Goal: Information Seeking & Learning: Learn about a topic

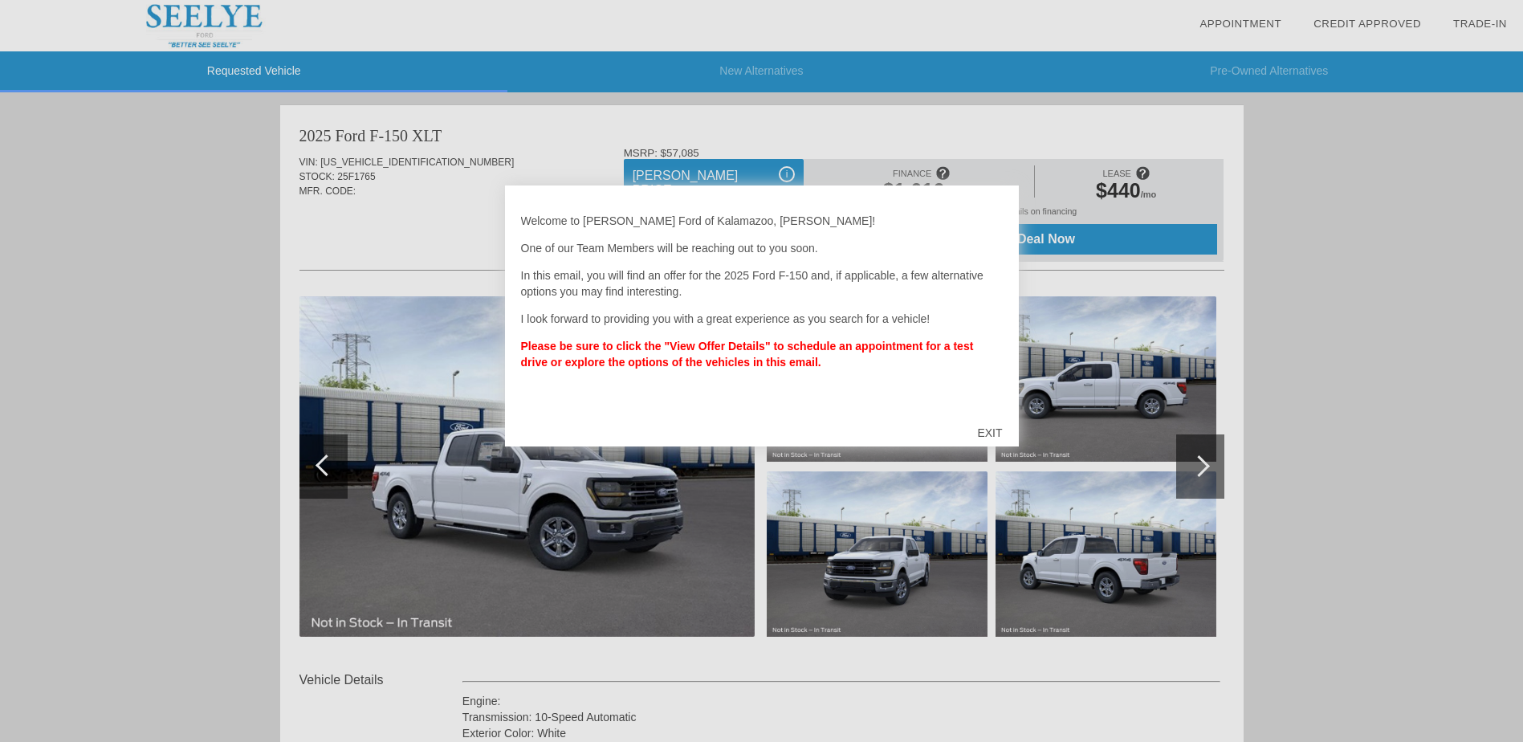
click at [987, 435] on div "EXIT" at bounding box center [989, 433] width 57 height 48
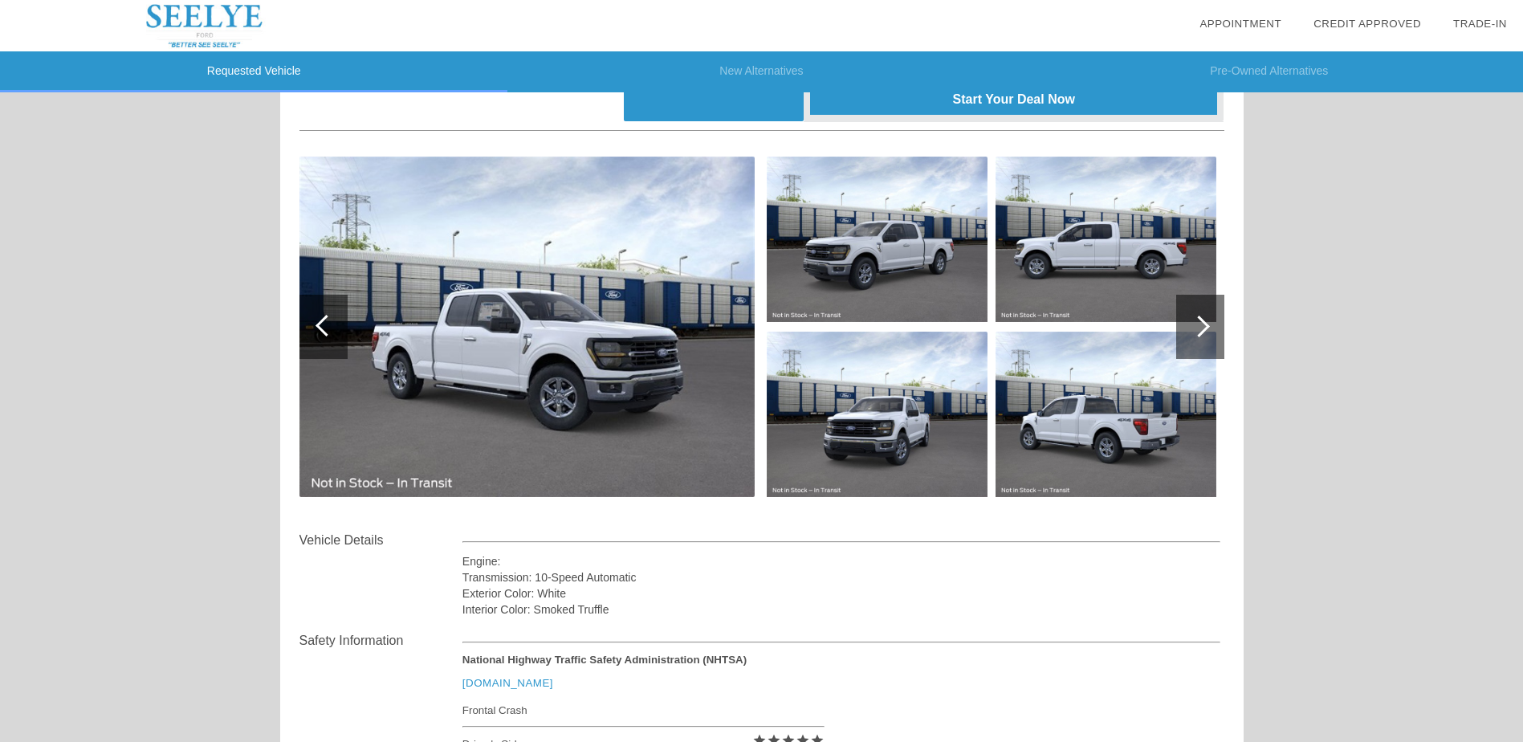
scroll to position [93, 0]
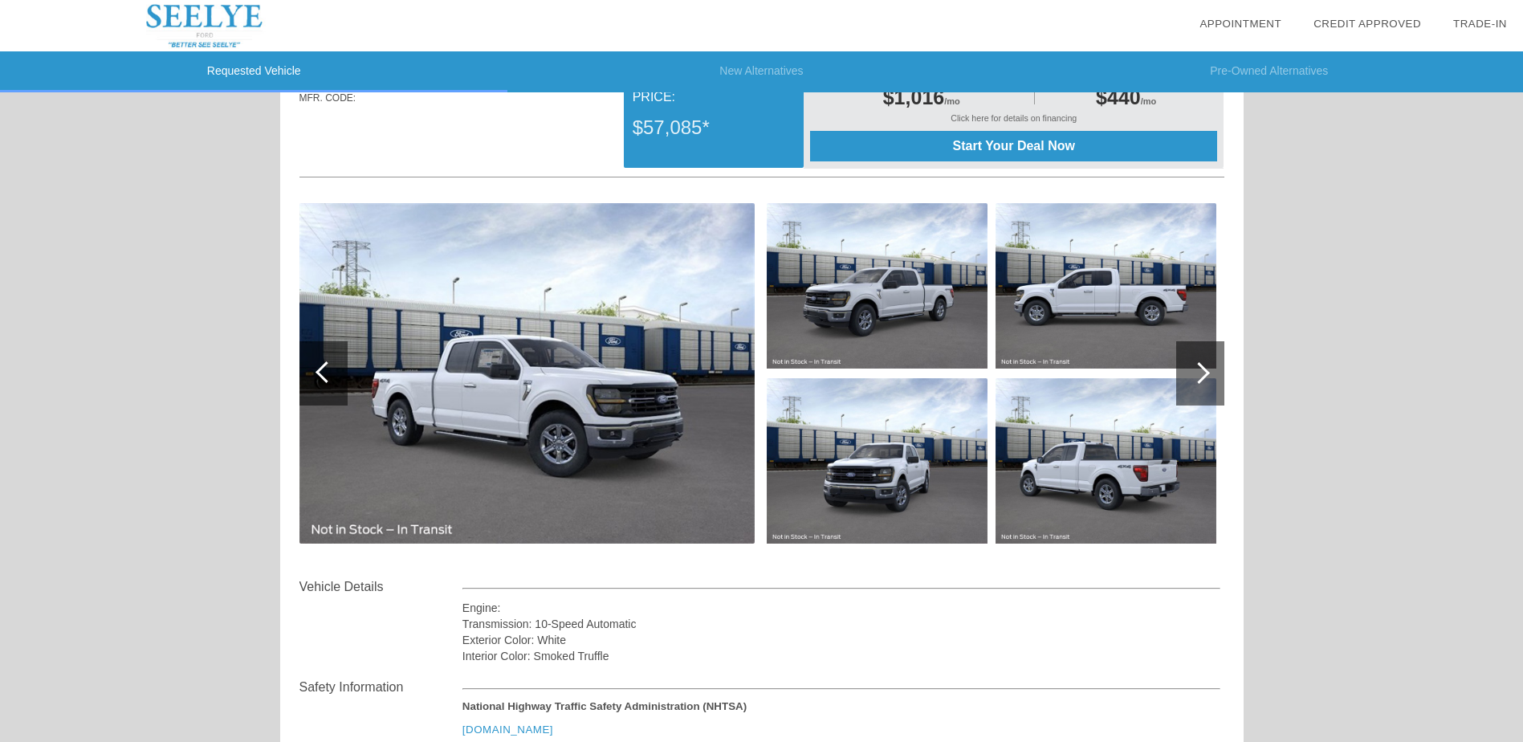
click at [556, 369] on img at bounding box center [527, 373] width 455 height 340
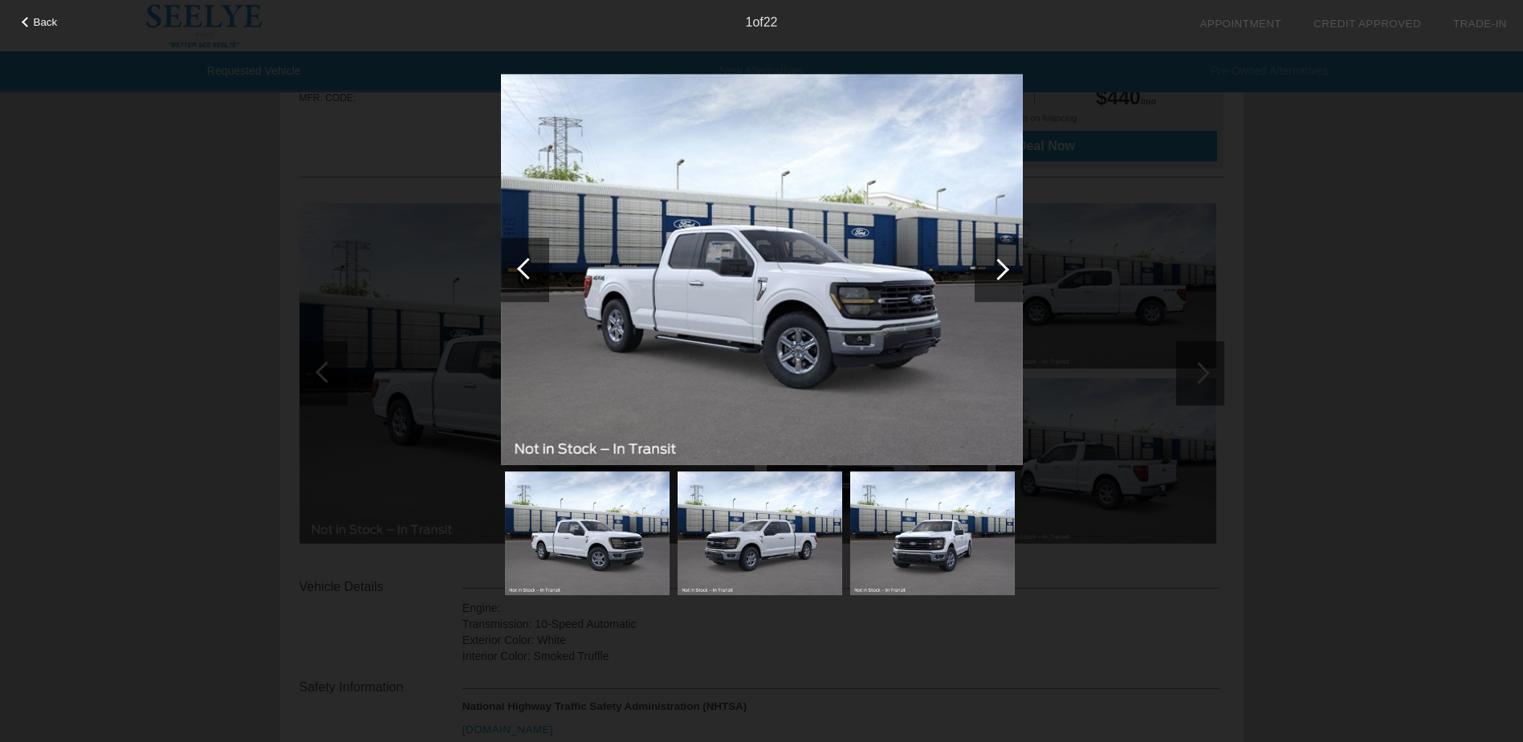
click at [1005, 277] on div at bounding box center [999, 270] width 48 height 64
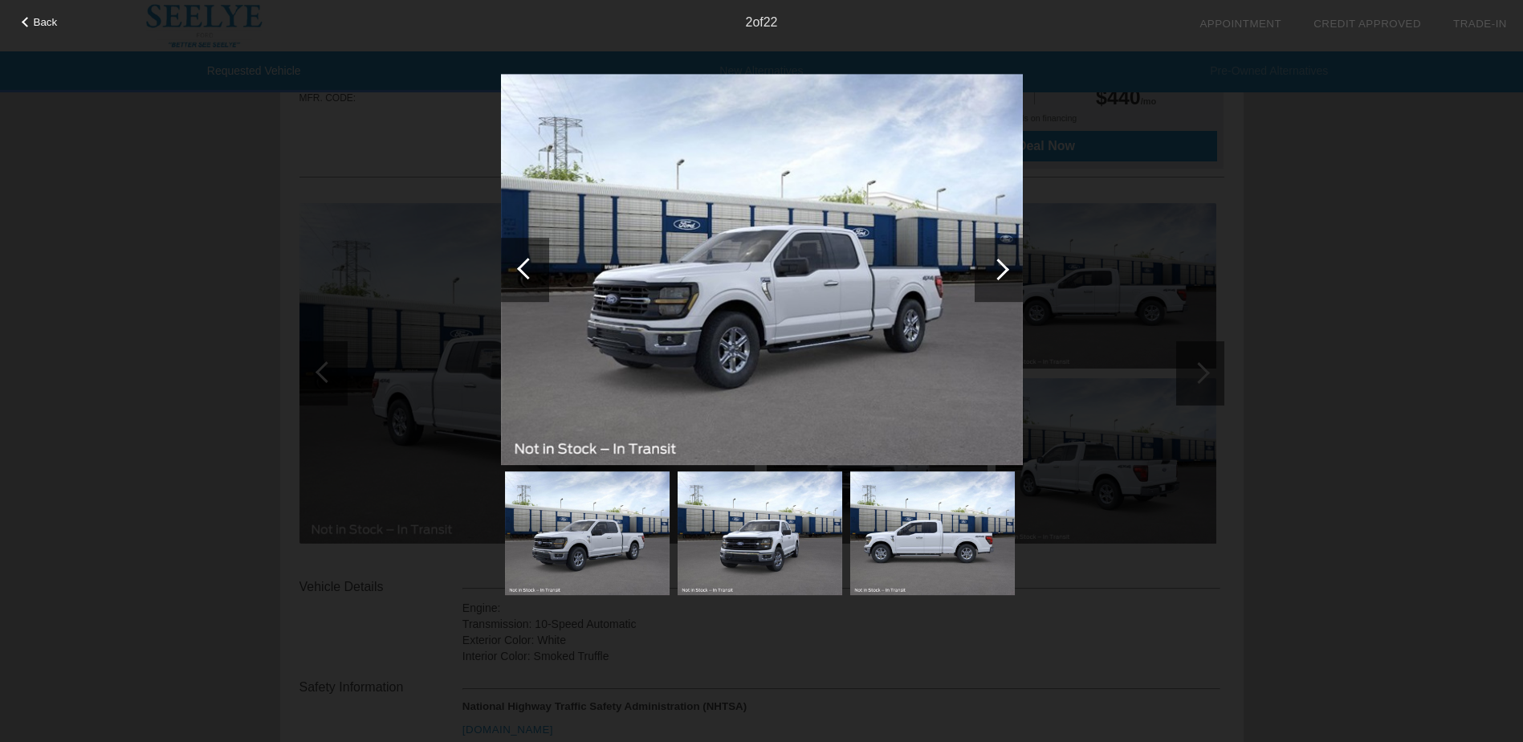
click at [1005, 277] on div at bounding box center [999, 270] width 48 height 64
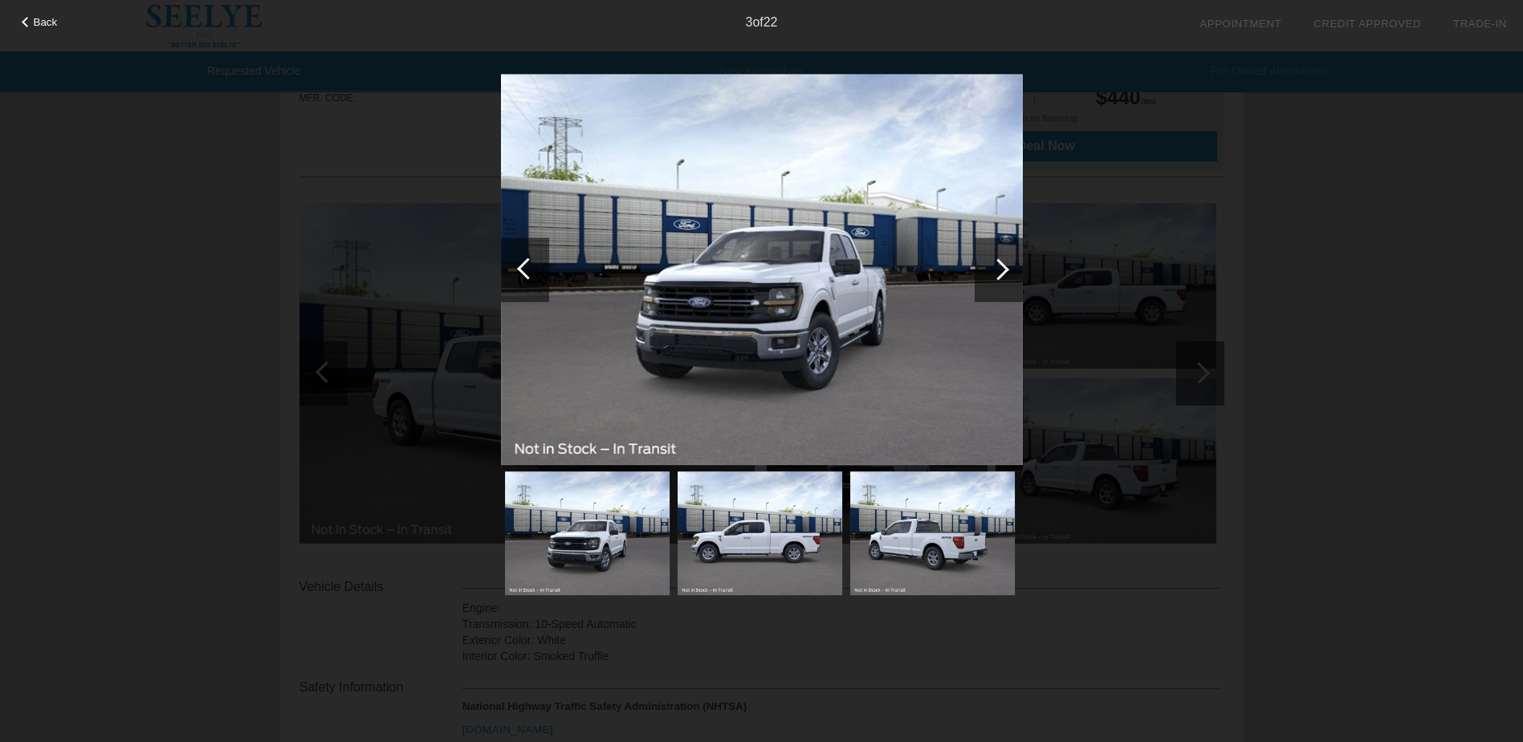
click at [1005, 277] on div at bounding box center [999, 270] width 48 height 64
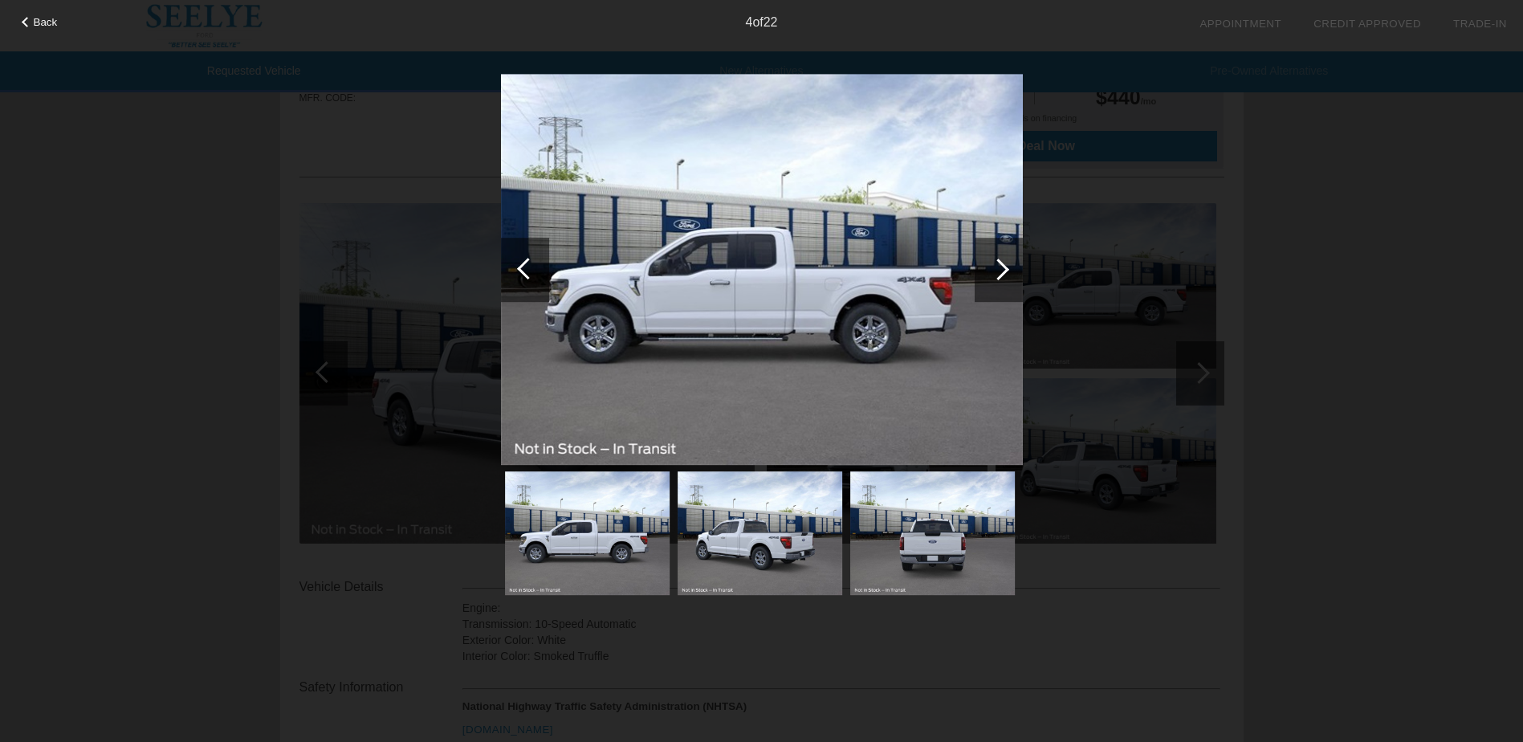
click at [1005, 277] on div at bounding box center [999, 270] width 48 height 64
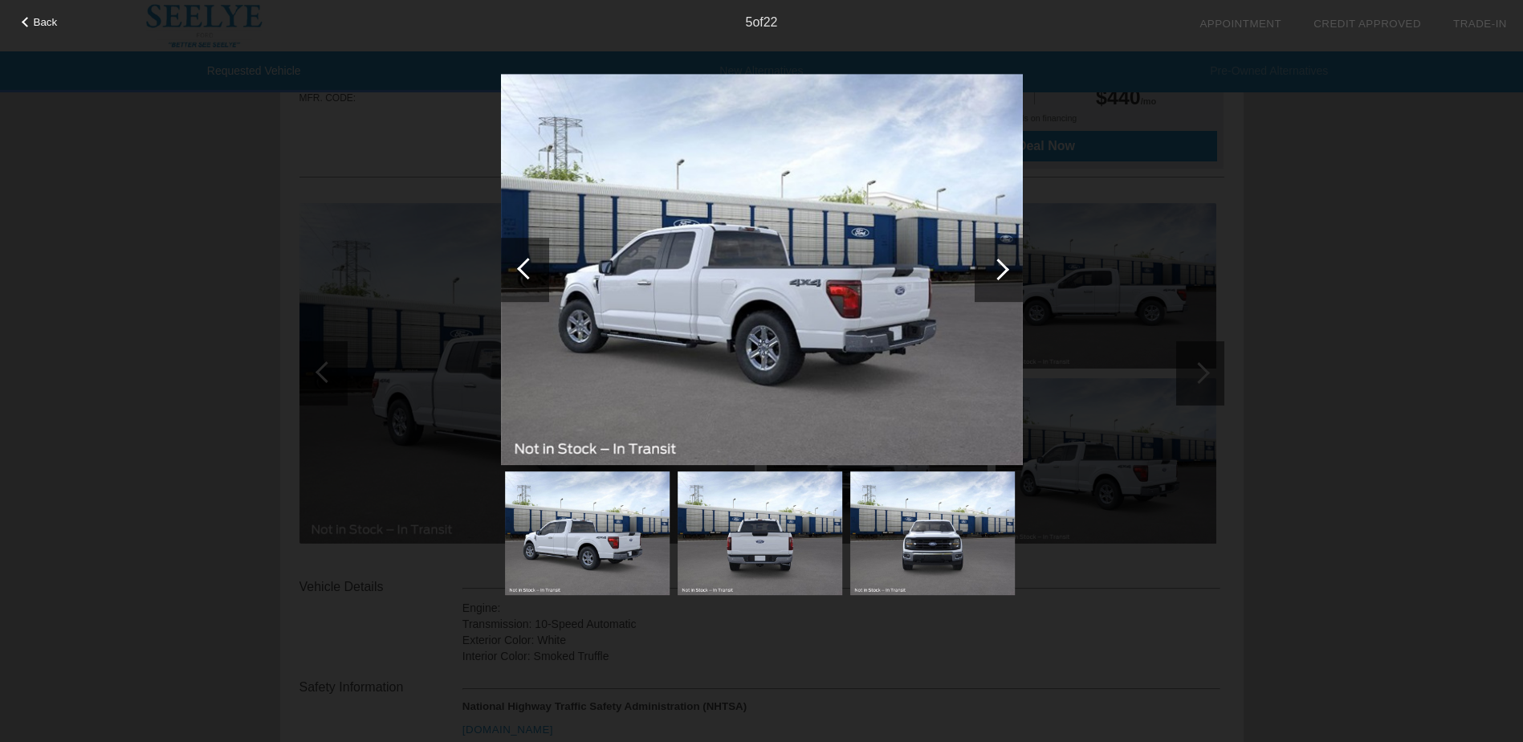
click at [1005, 277] on div at bounding box center [999, 270] width 48 height 64
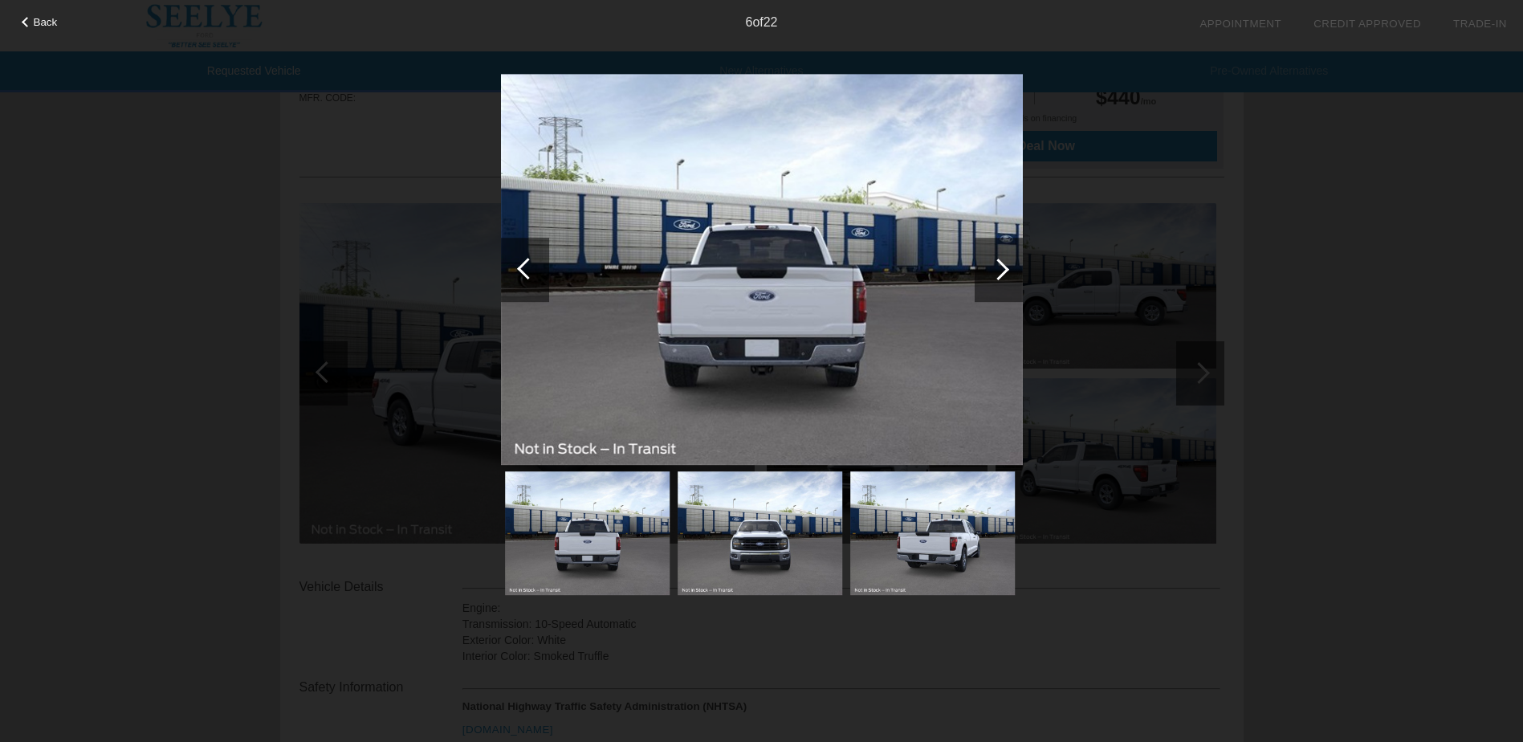
click at [1005, 277] on div at bounding box center [999, 270] width 48 height 64
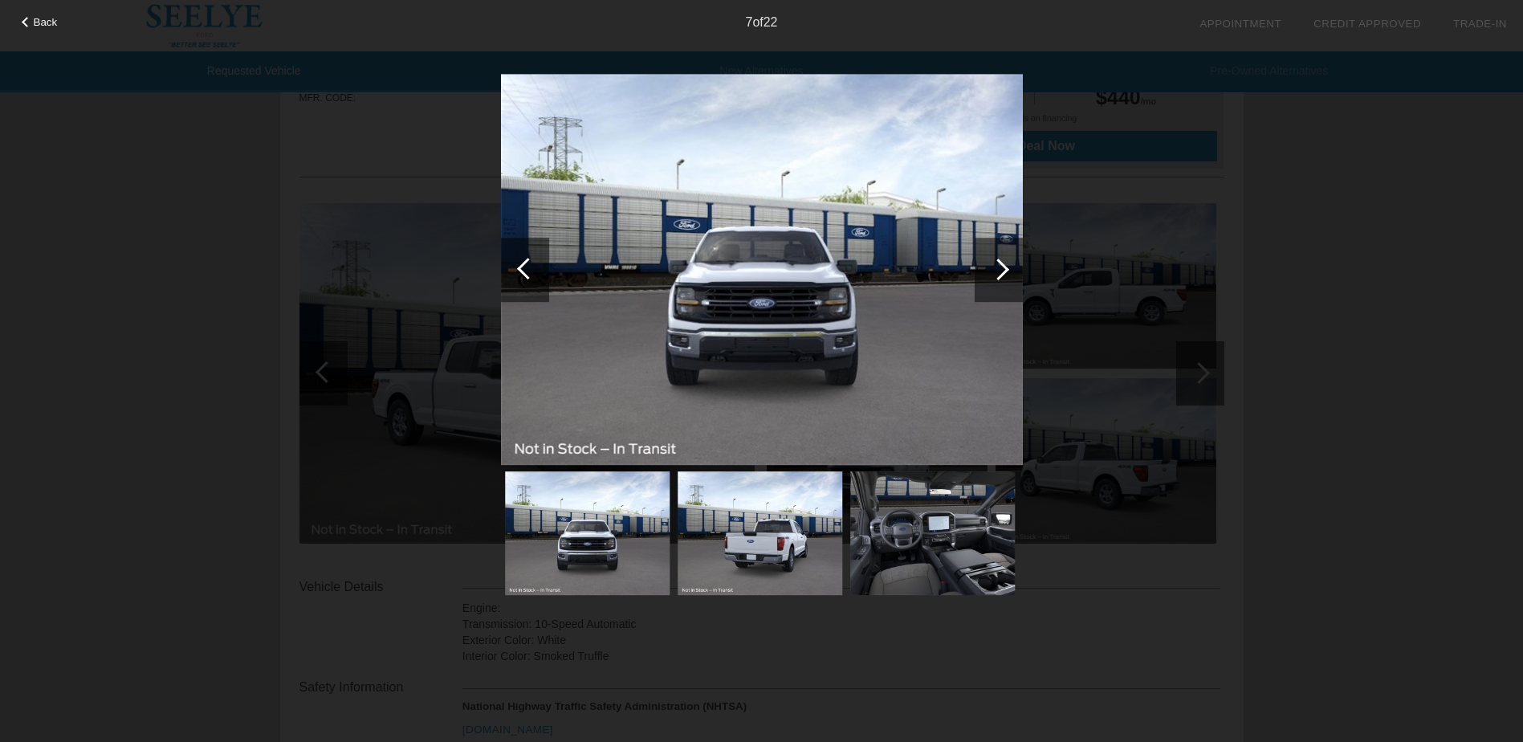
click at [1005, 277] on div at bounding box center [999, 270] width 48 height 64
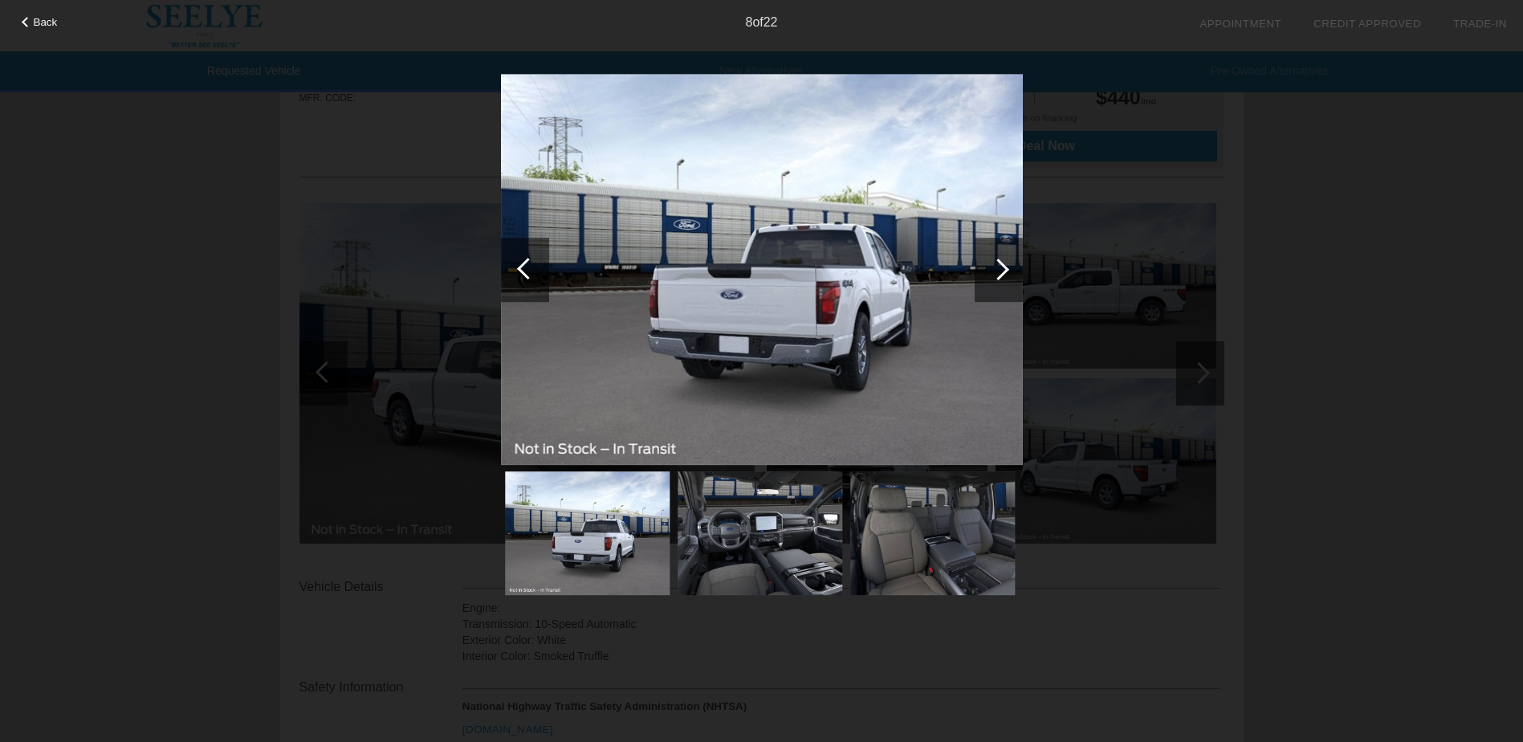
click at [1005, 277] on div at bounding box center [999, 270] width 48 height 64
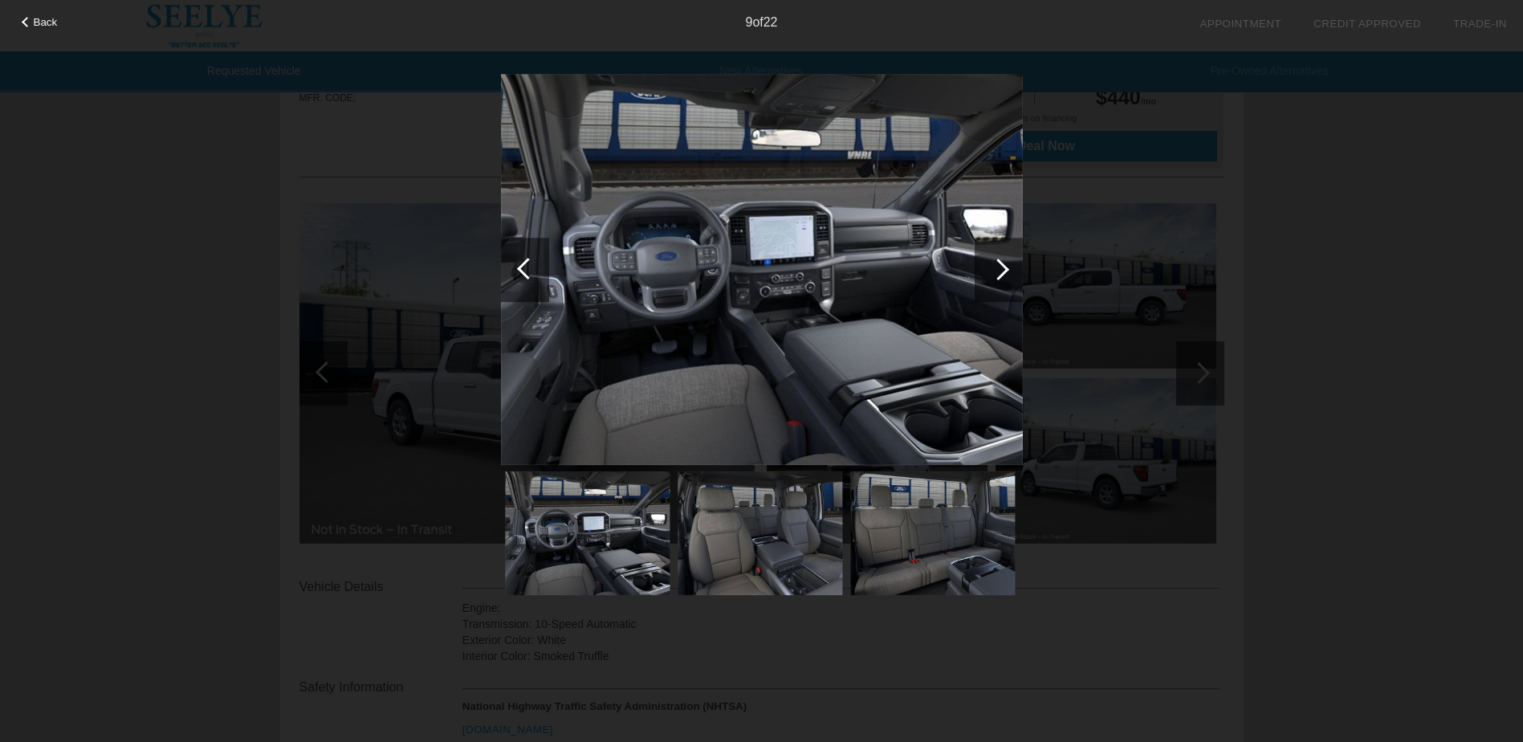
click at [1005, 277] on div at bounding box center [999, 270] width 48 height 64
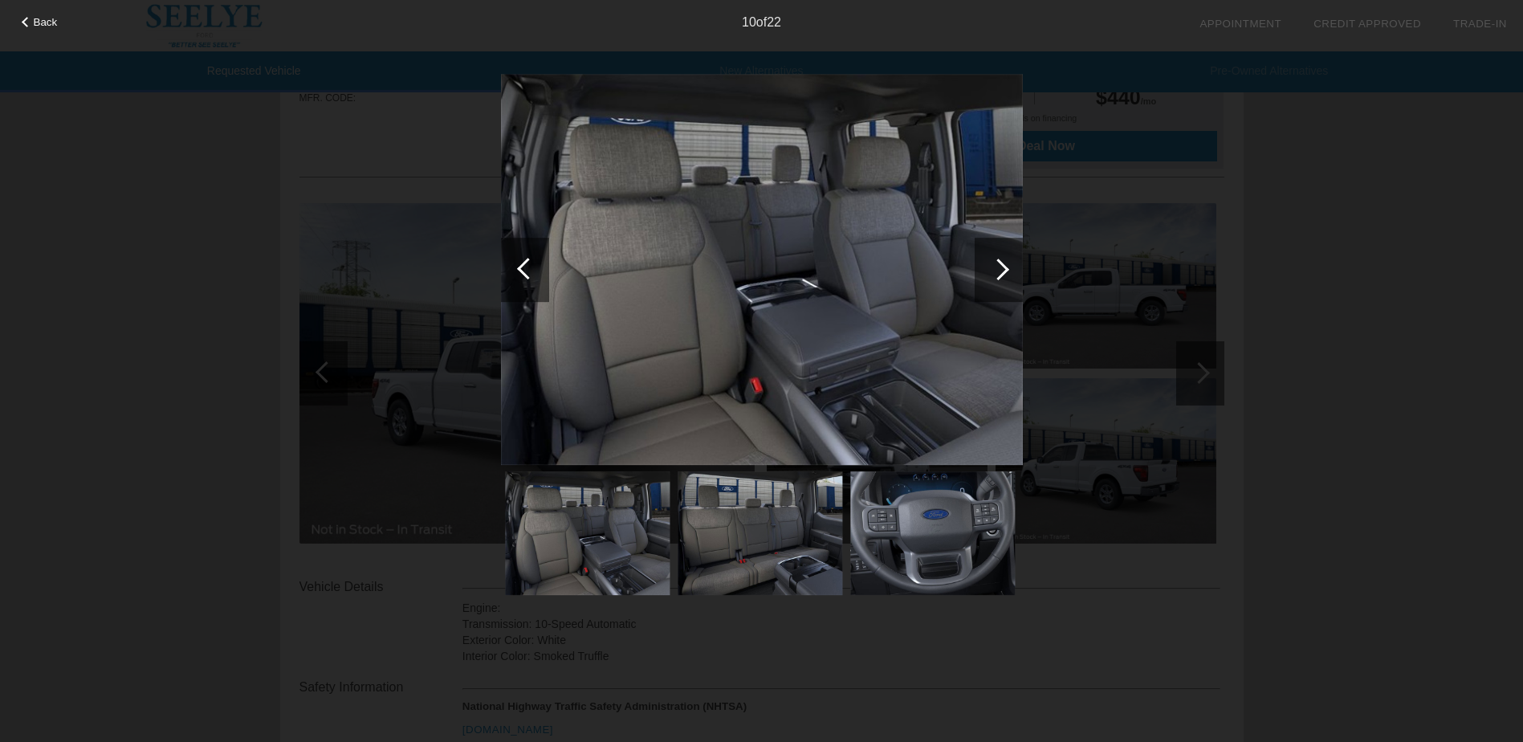
click at [1005, 277] on div at bounding box center [999, 270] width 48 height 64
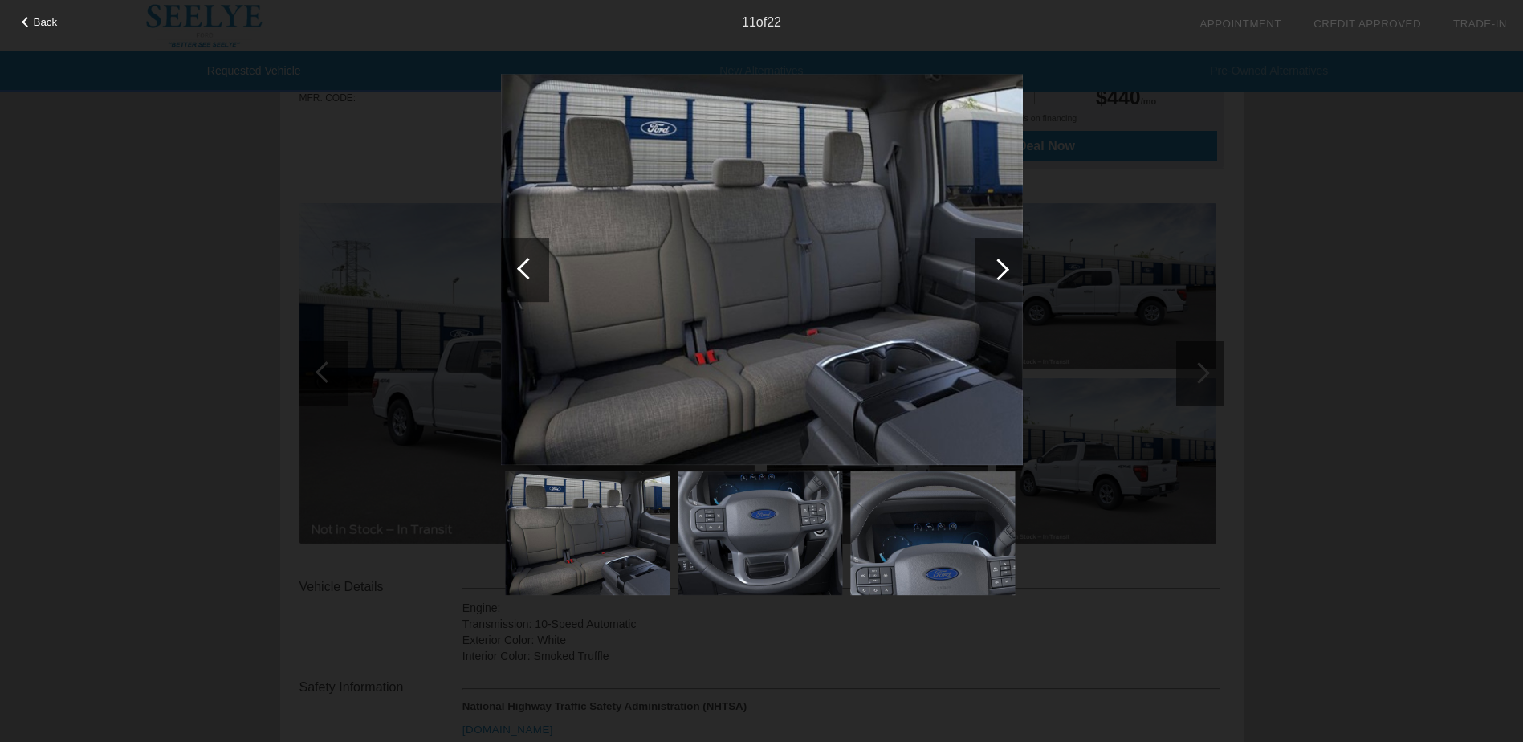
click at [1005, 277] on div at bounding box center [999, 270] width 48 height 64
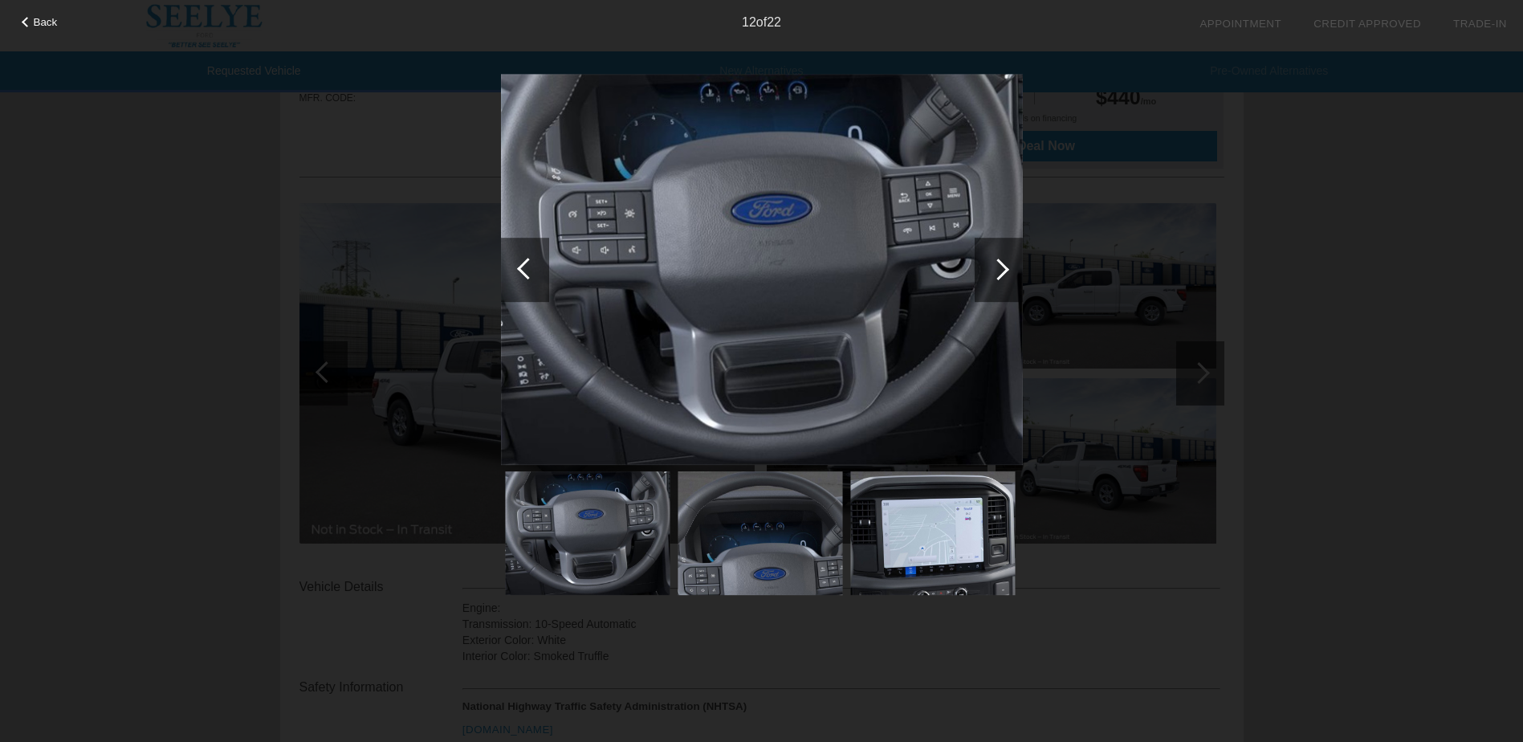
click at [1005, 277] on div at bounding box center [999, 270] width 48 height 64
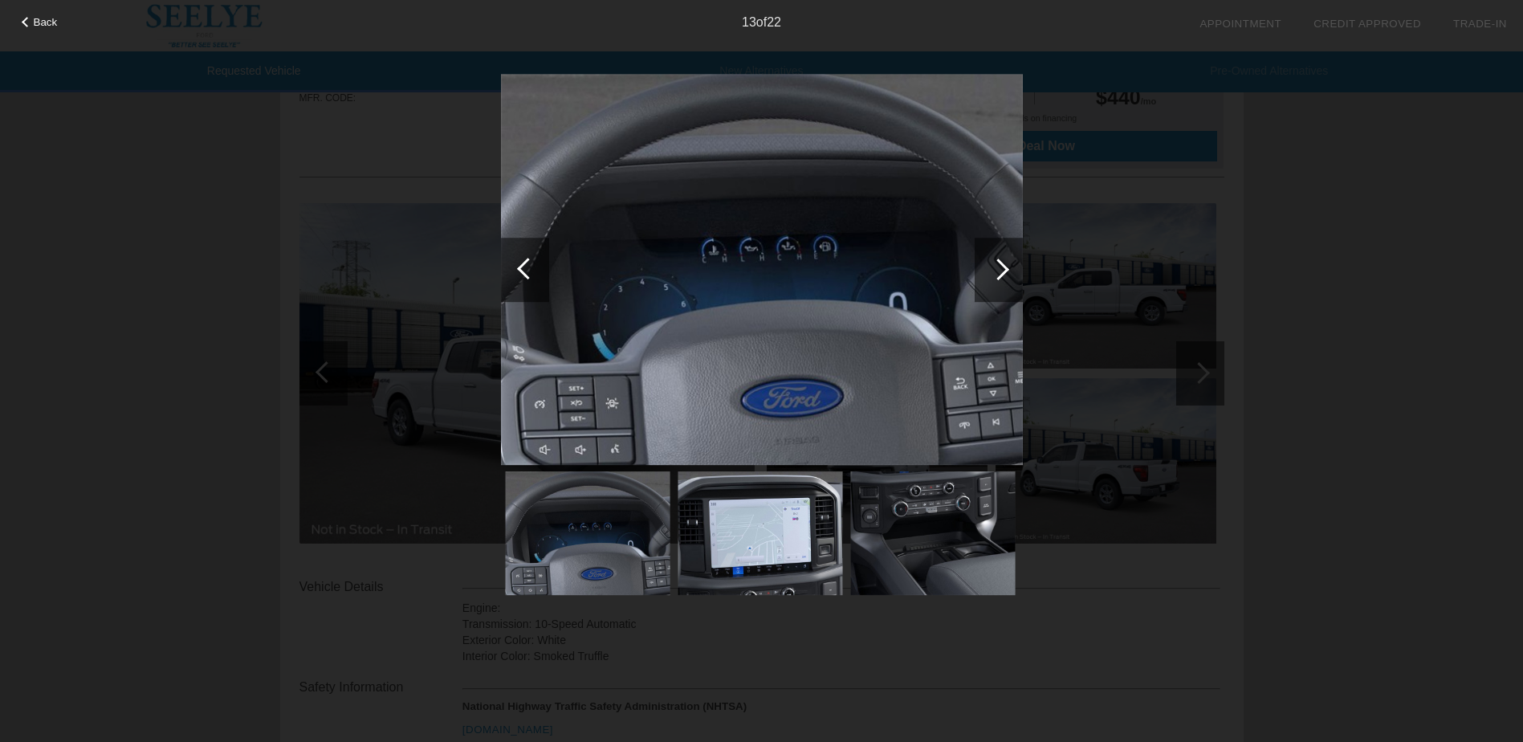
click at [1005, 277] on div at bounding box center [999, 270] width 48 height 64
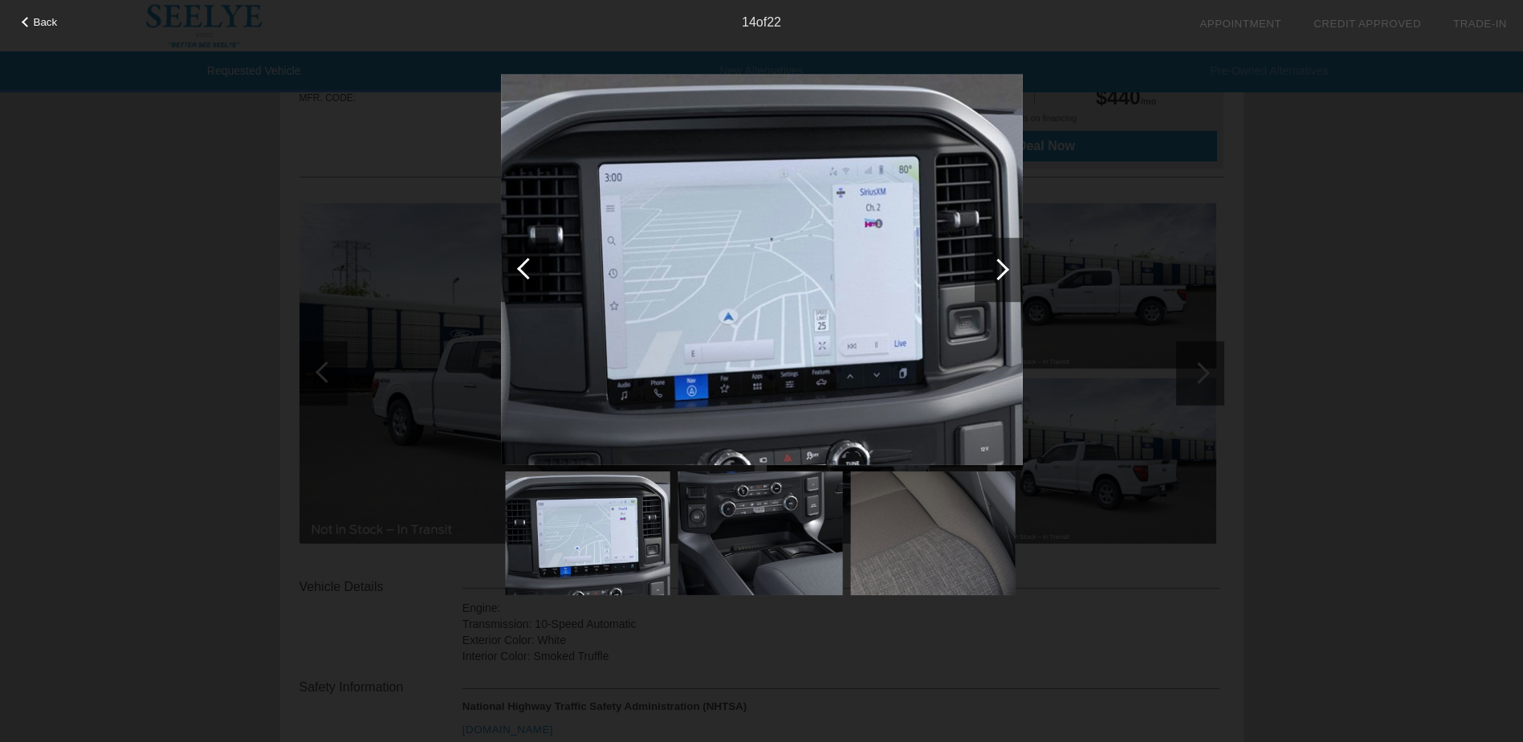
click at [1005, 277] on div at bounding box center [999, 270] width 48 height 64
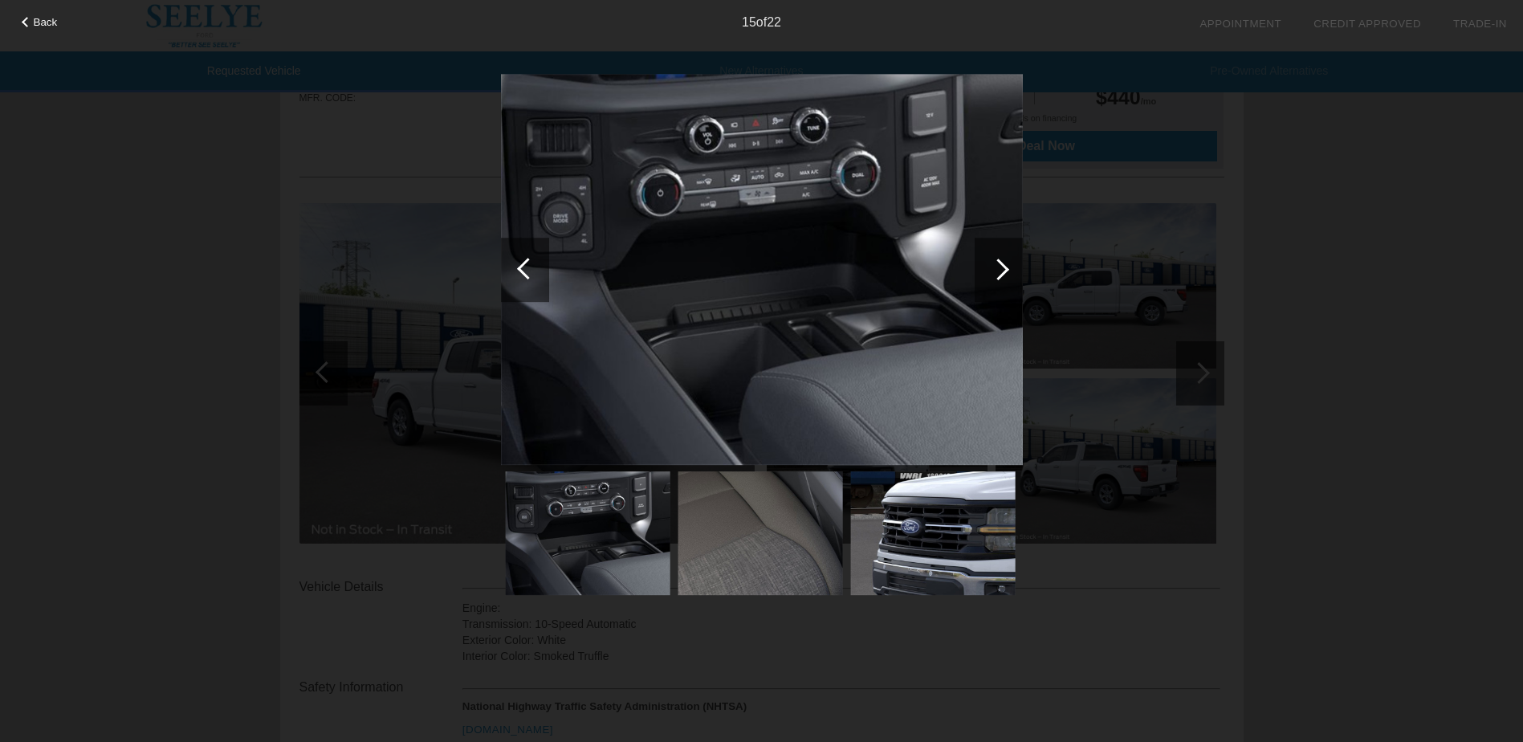
click at [1005, 277] on div at bounding box center [999, 270] width 48 height 64
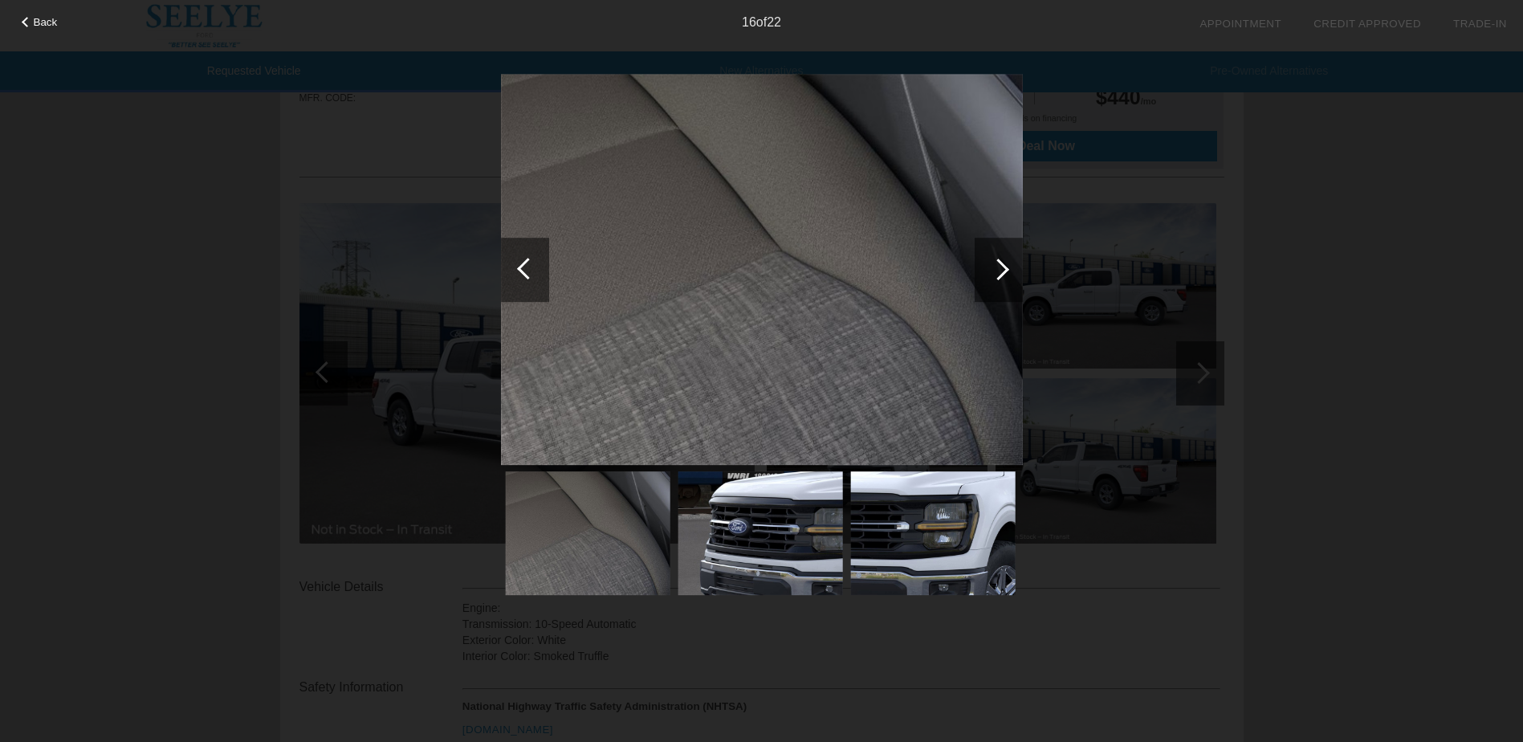
click at [1005, 277] on div at bounding box center [999, 270] width 48 height 64
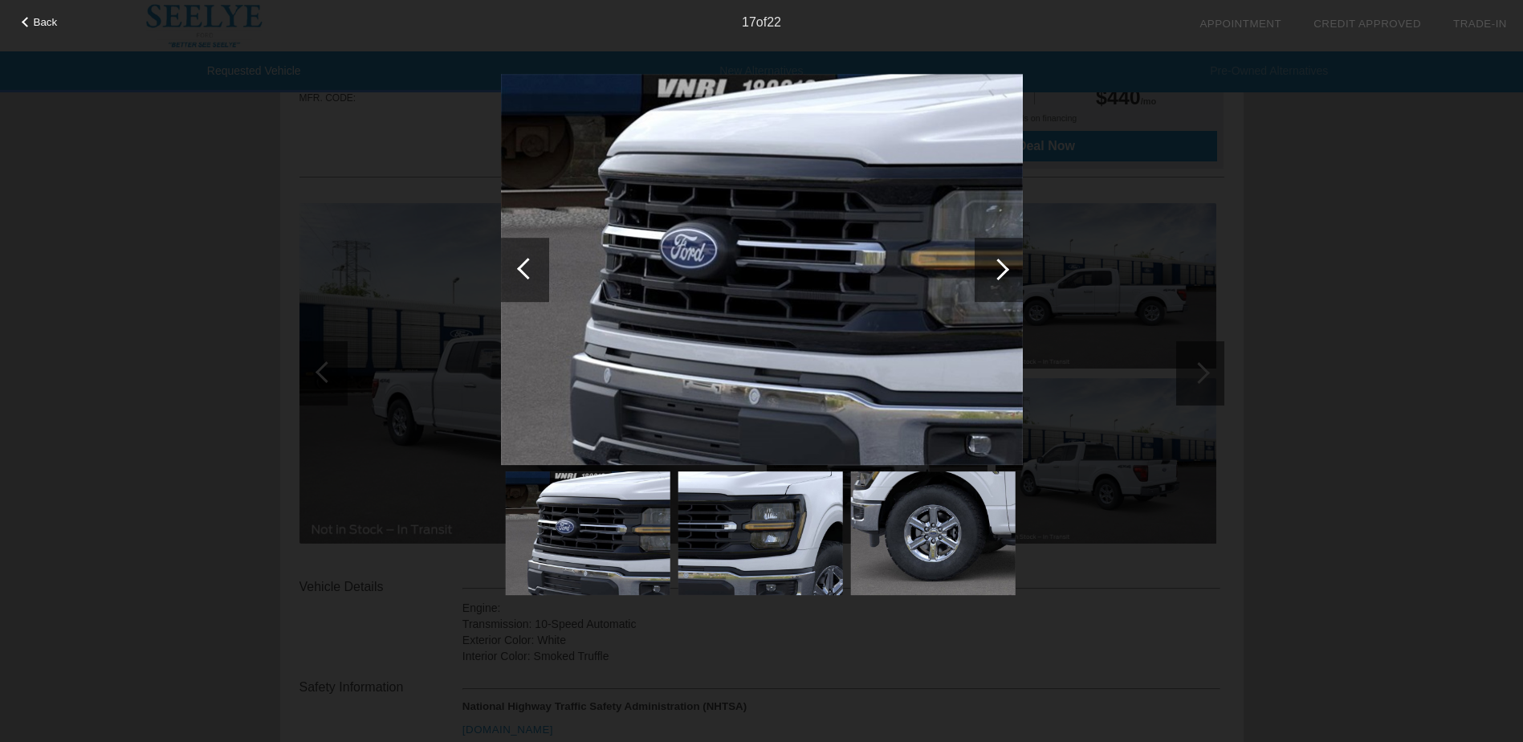
click at [1005, 277] on div at bounding box center [999, 270] width 48 height 64
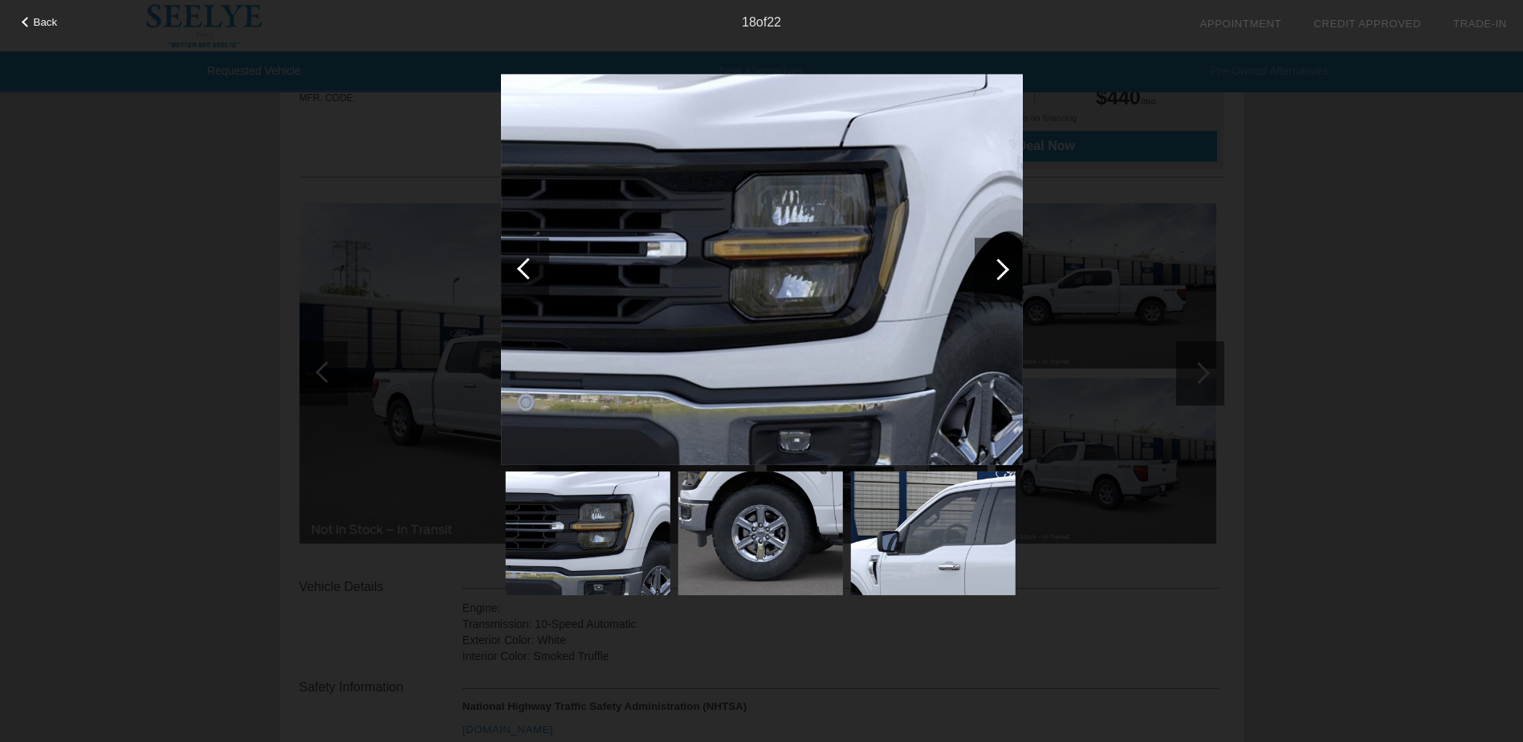
click at [1005, 277] on div at bounding box center [999, 270] width 48 height 64
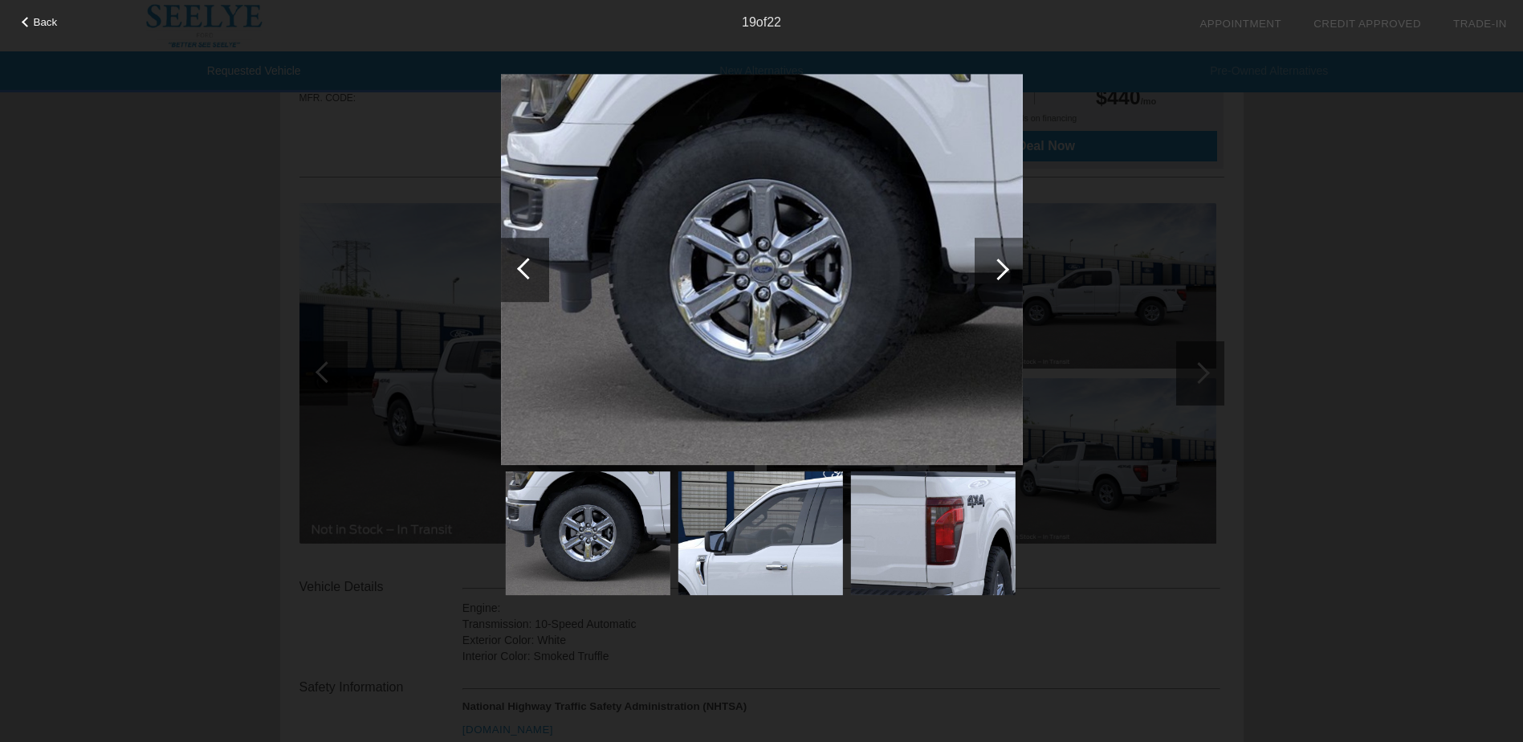
click at [1005, 277] on div at bounding box center [999, 270] width 48 height 64
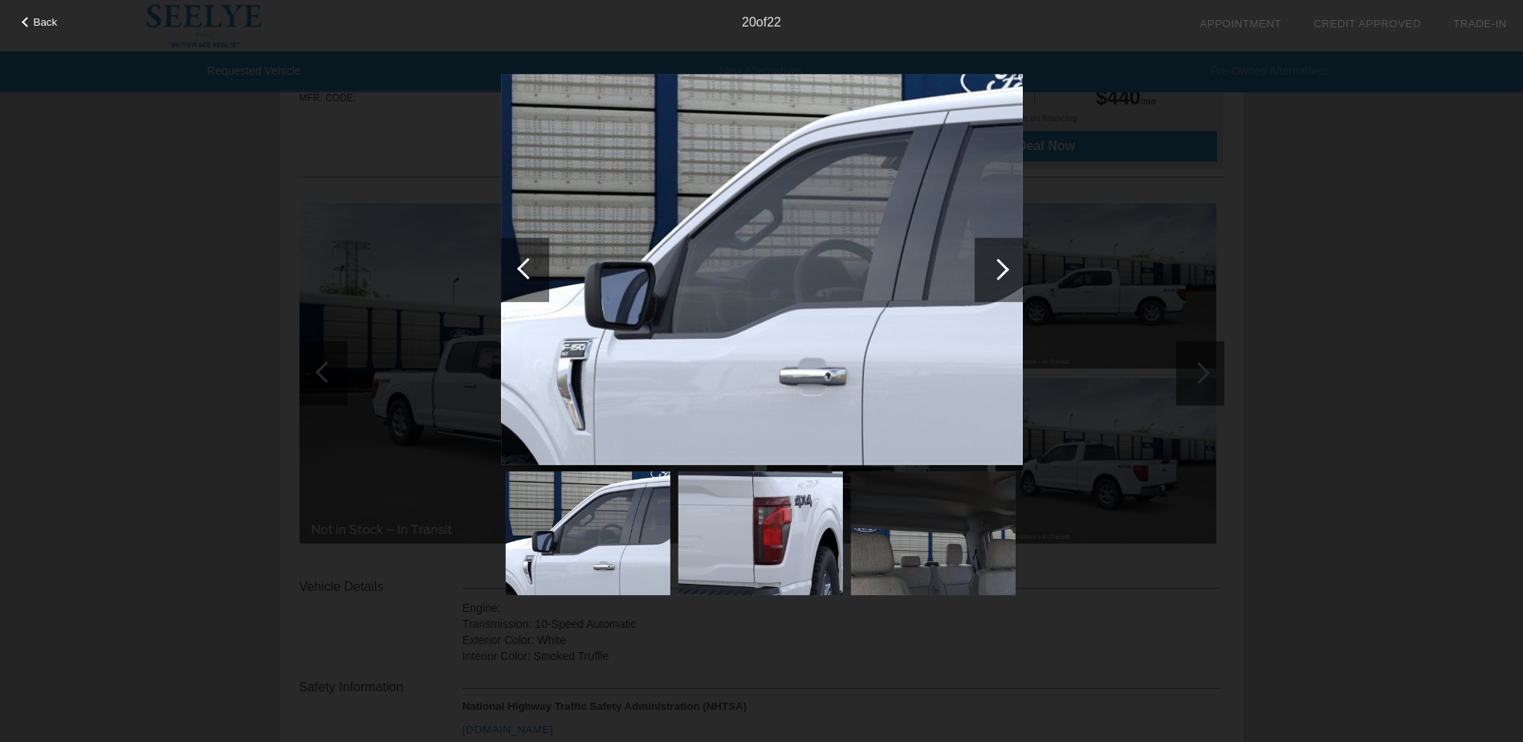
click at [1005, 277] on div at bounding box center [999, 270] width 48 height 64
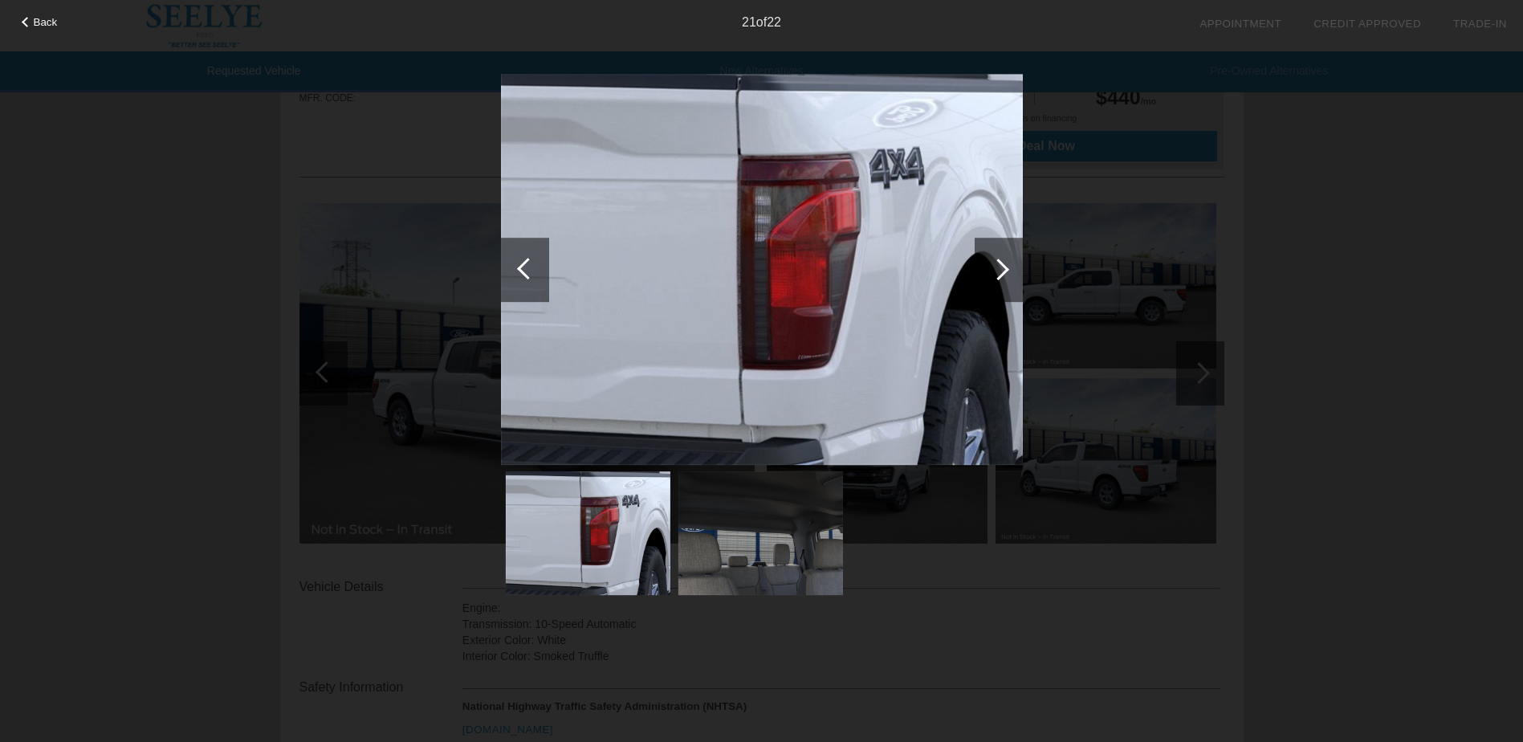
click at [1005, 277] on div at bounding box center [999, 270] width 48 height 64
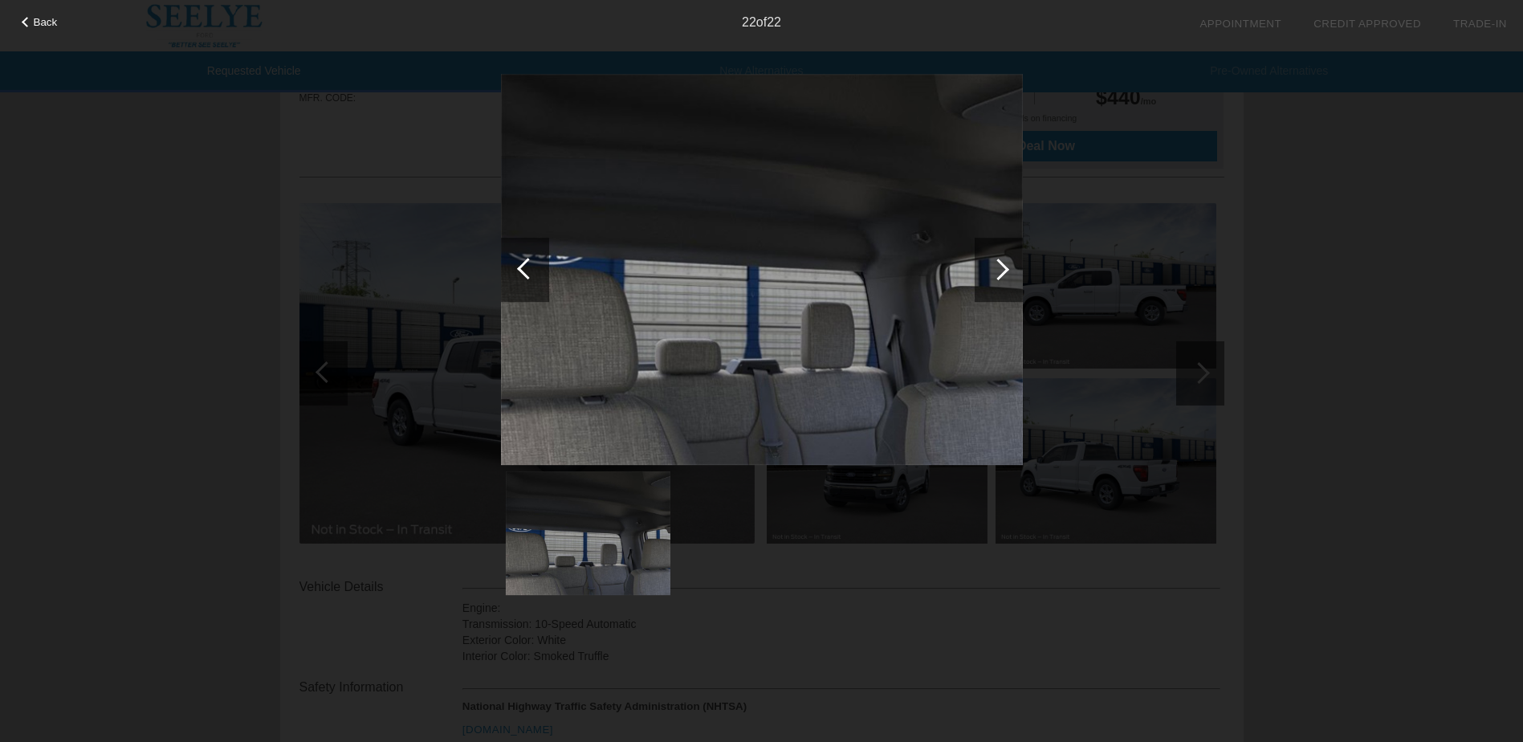
click at [1005, 277] on div at bounding box center [999, 270] width 48 height 64
click at [1000, 271] on div at bounding box center [999, 270] width 22 height 22
click at [516, 267] on div at bounding box center [525, 270] width 48 height 64
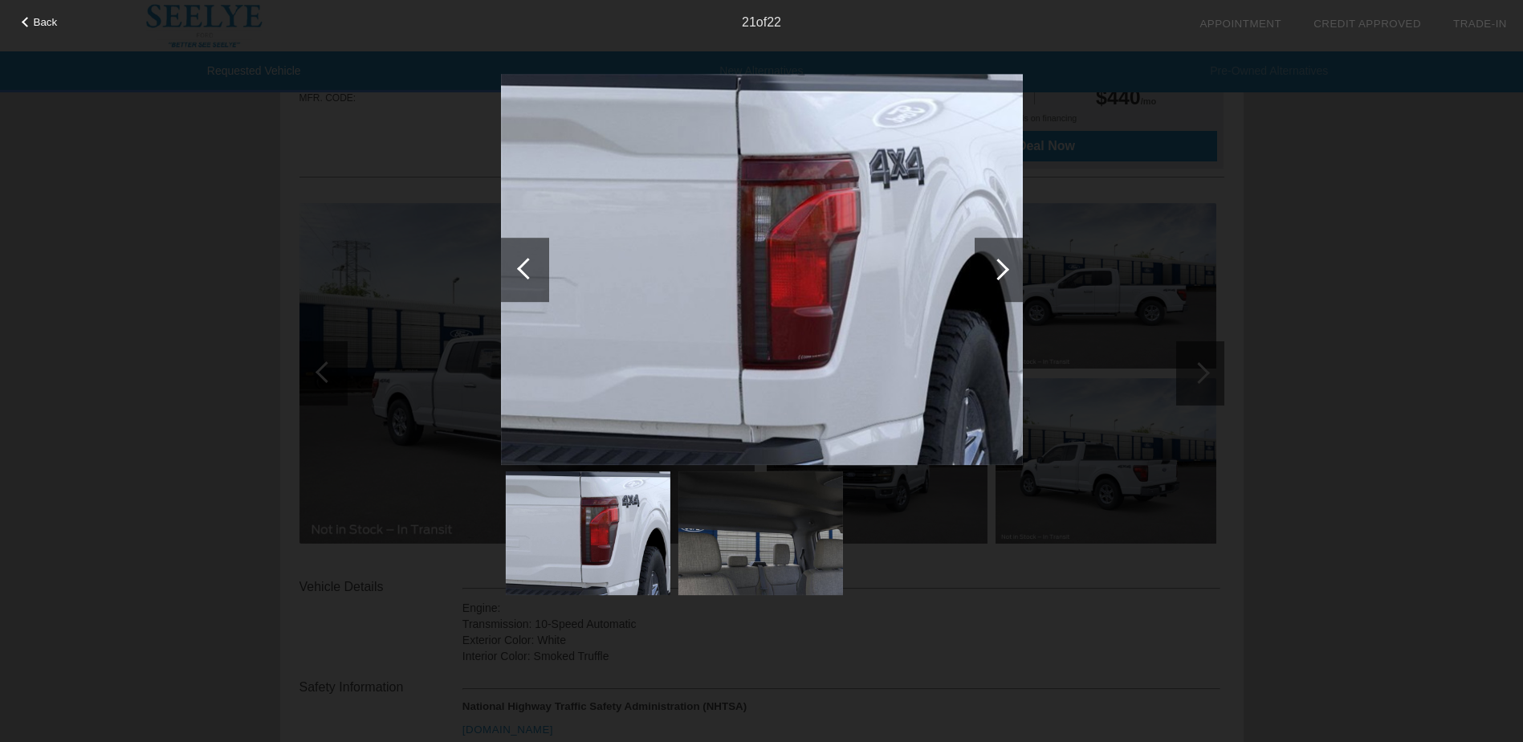
click at [25, 22] on div at bounding box center [27, 22] width 10 height 10
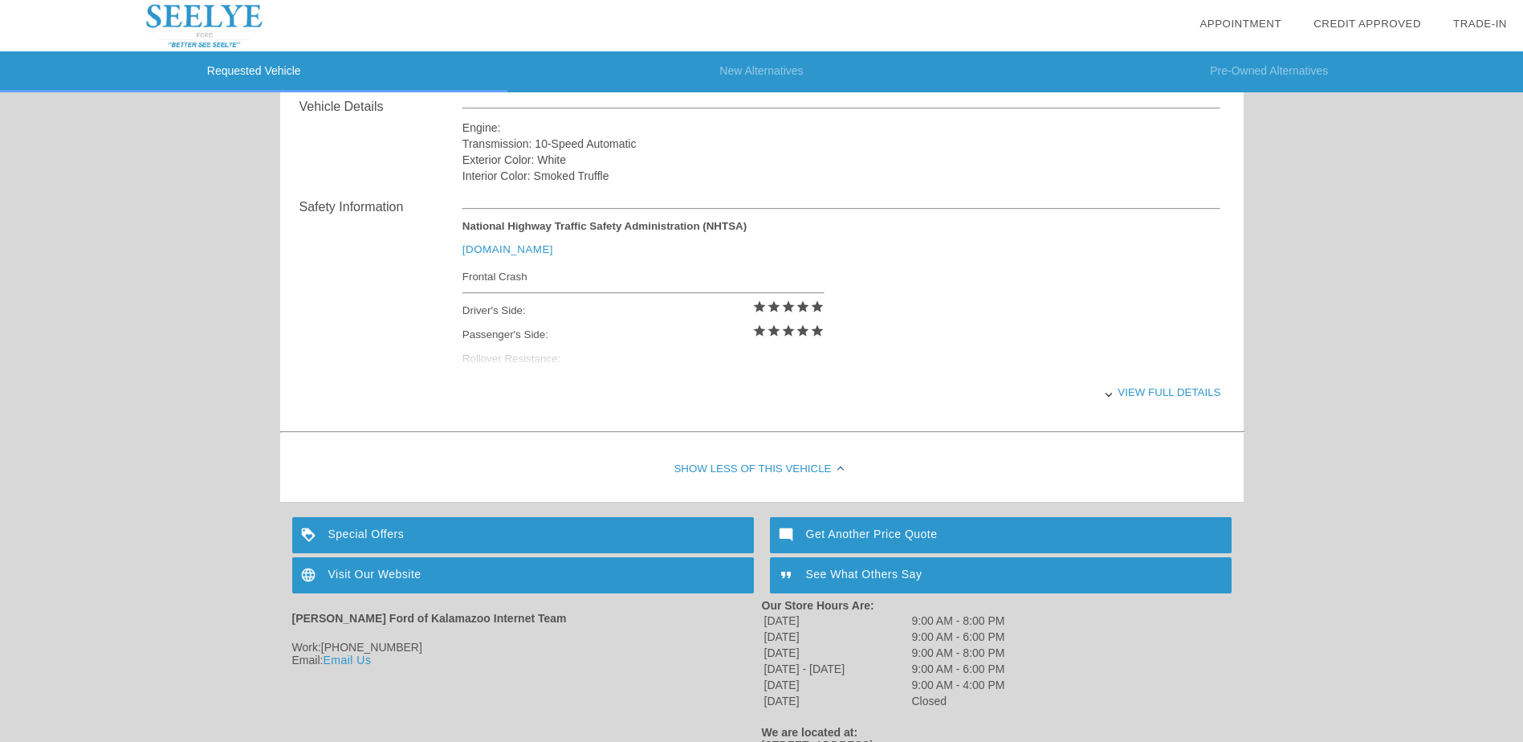
scroll to position [575, 0]
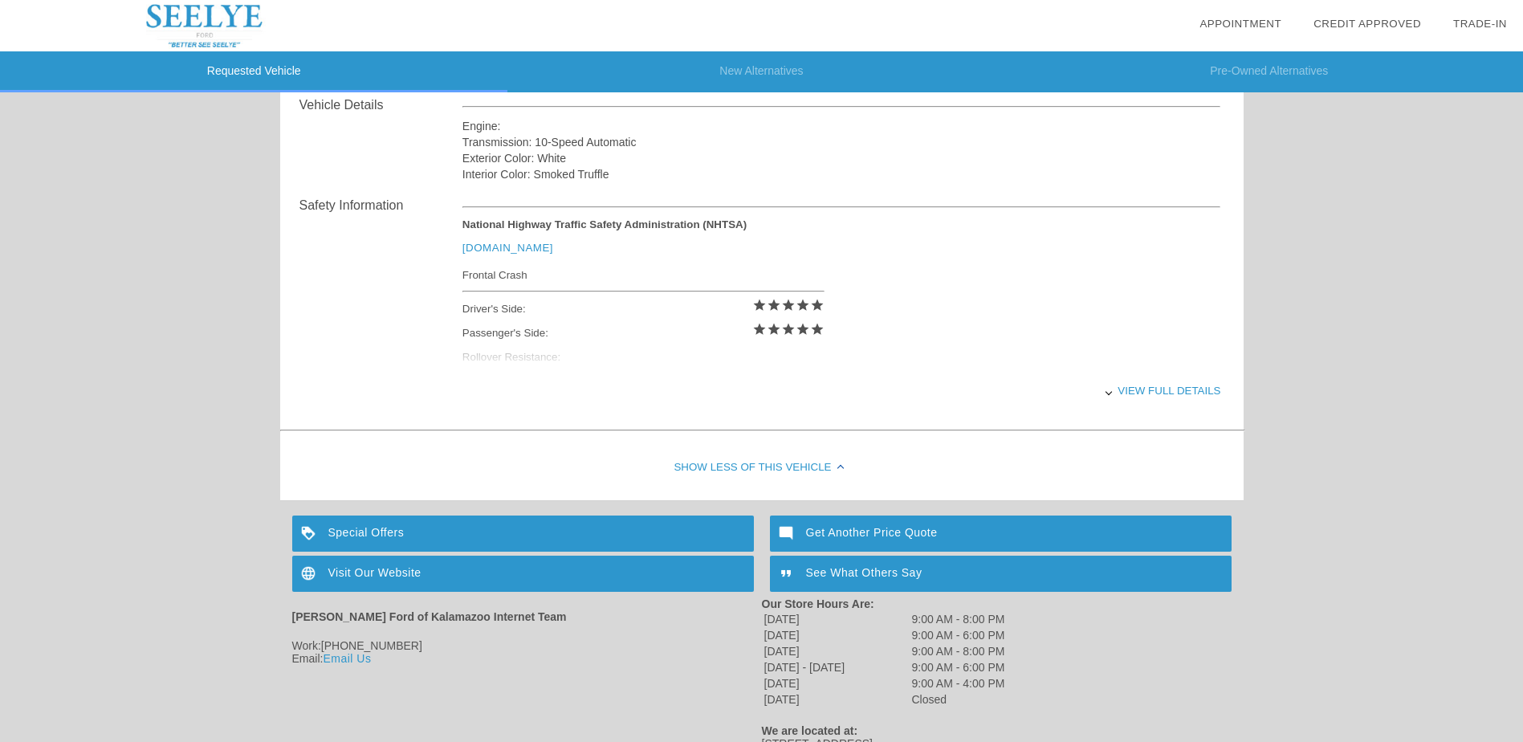
click at [1149, 393] on div "View full details" at bounding box center [842, 390] width 759 height 39
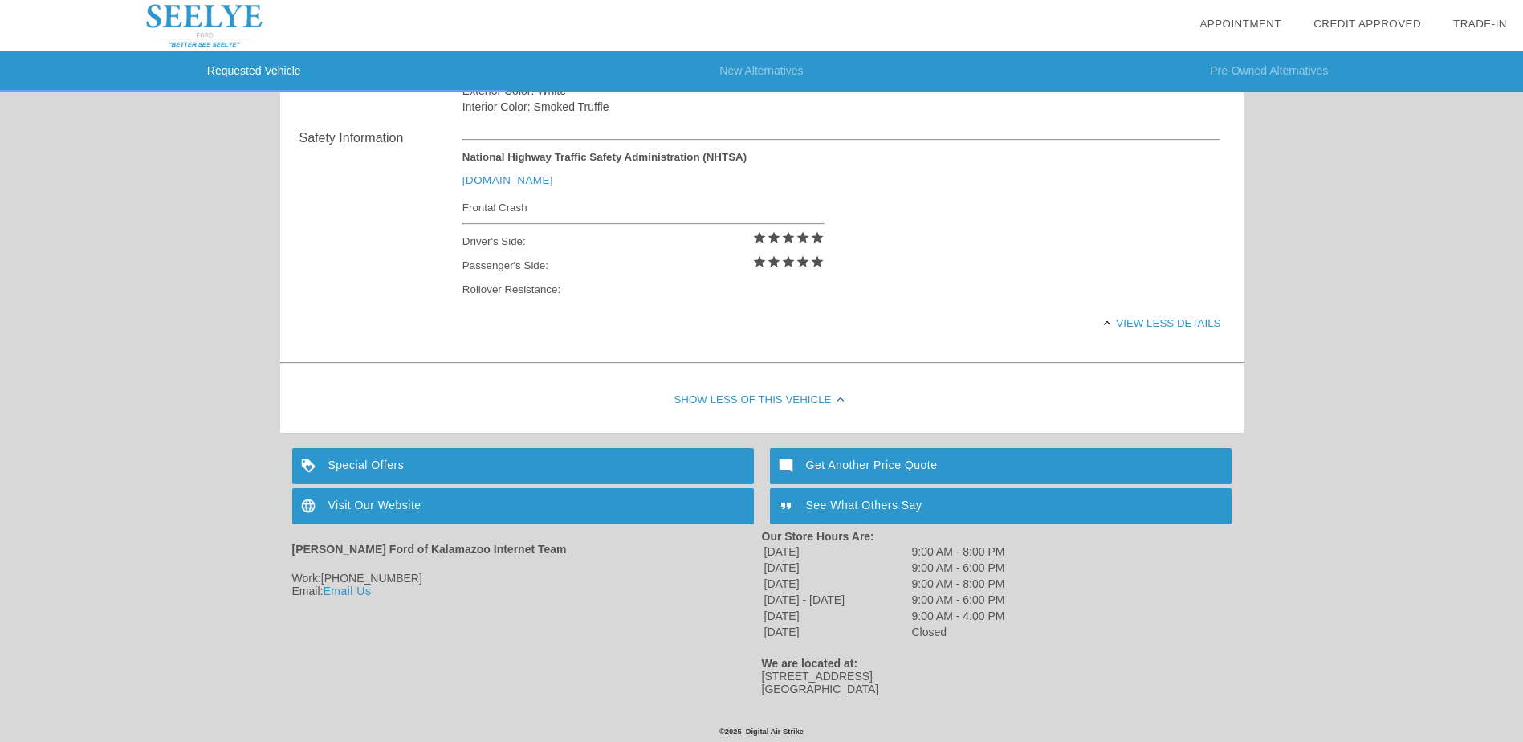
scroll to position [654, 0]
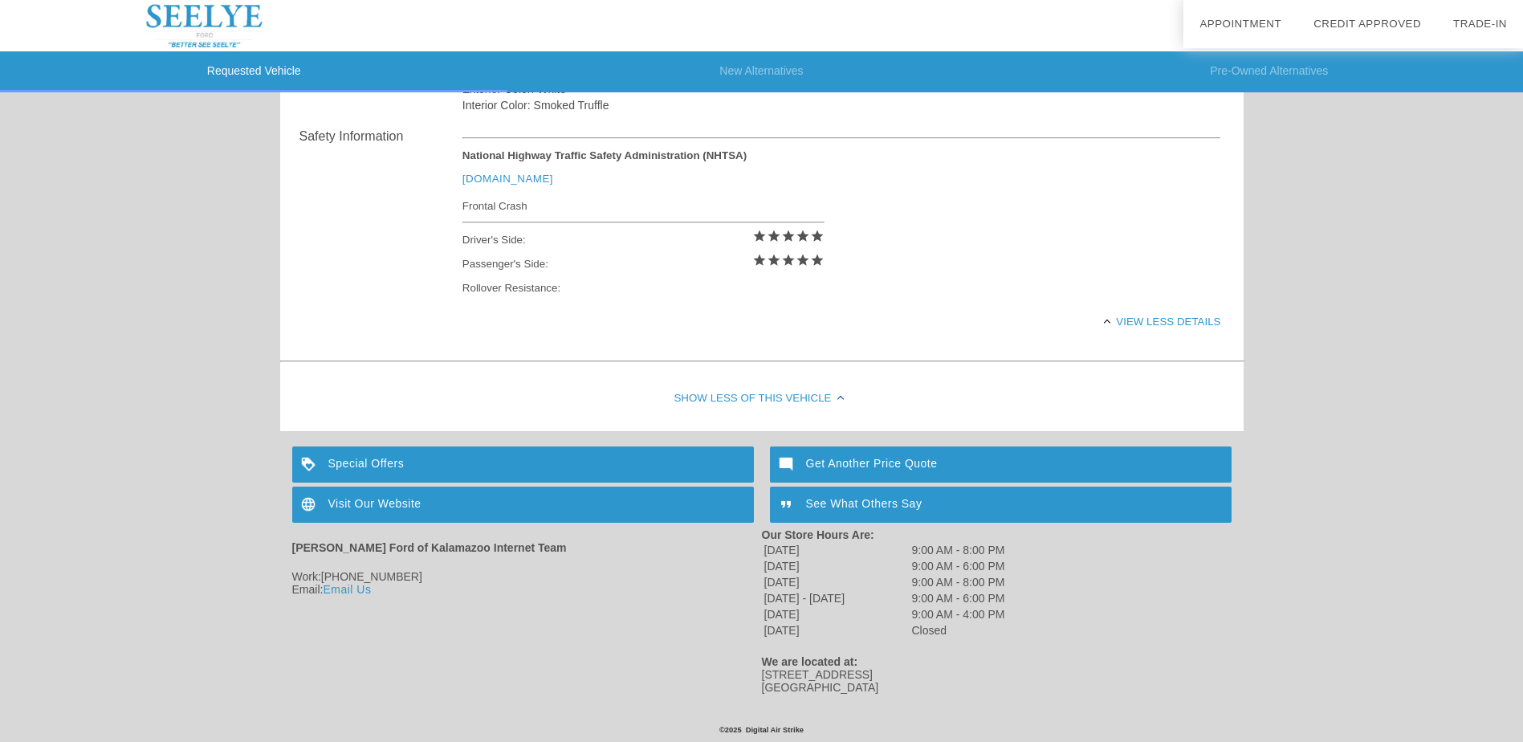
click at [361, 492] on div "Visit Our Website" at bounding box center [523, 505] width 462 height 36
